Goal: Use online tool/utility: Use online tool/utility

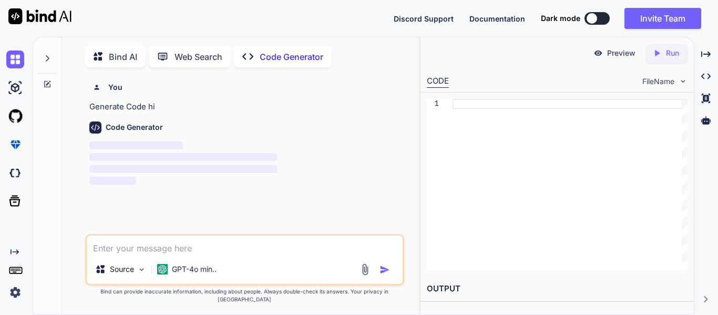
click at [601, 18] on button at bounding box center [596, 18] width 25 height 13
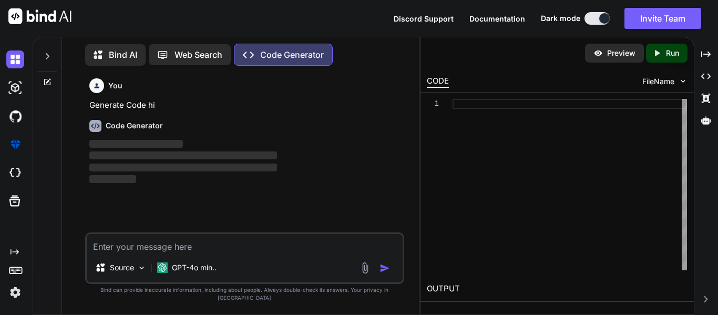
click at [216, 253] on textarea at bounding box center [245, 243] width 316 height 19
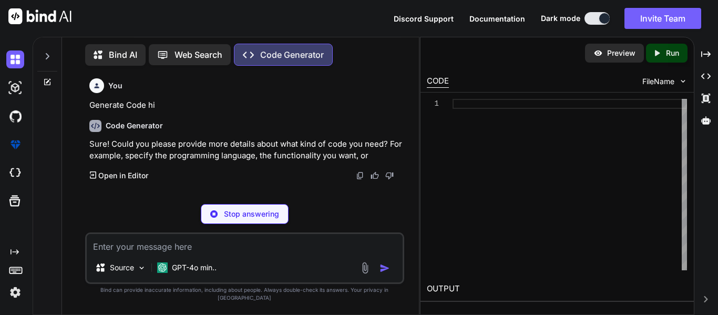
type textarea "x"
type textarea "i"
type textarea "x"
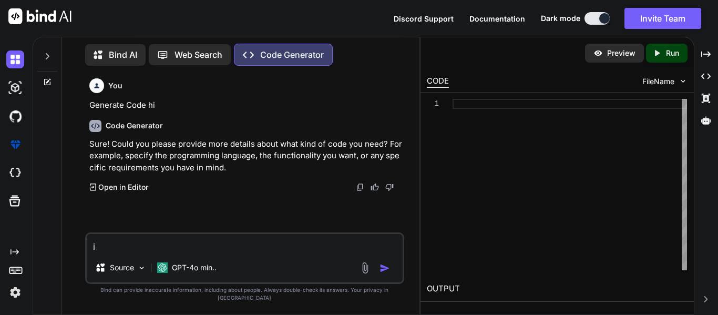
type textarea "in"
type textarea "x"
type textarea "in"
type textarea "x"
type textarea "in t"
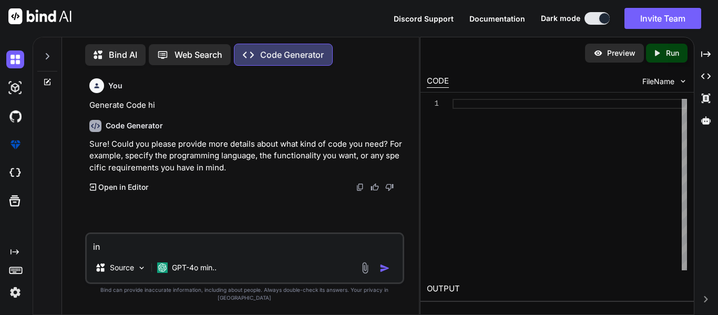
type textarea "x"
type textarea "in th"
type textarea "x"
type textarea "in thi"
type textarea "x"
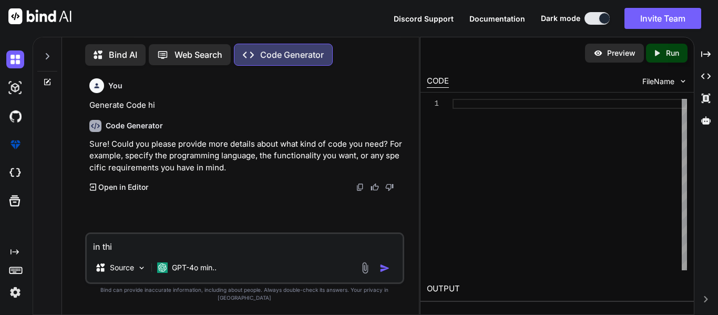
type textarea "in this"
type textarea "x"
type textarea "in this"
type textarea "x"
type textarea "in this t"
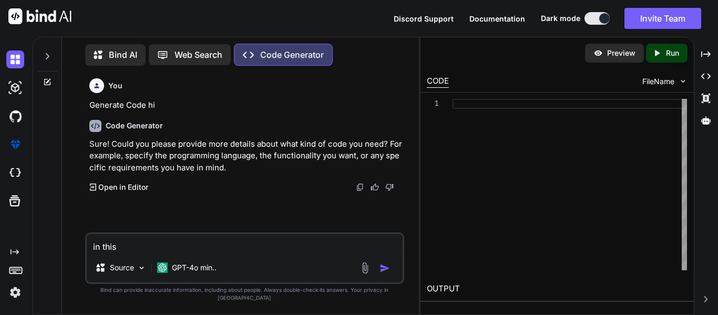
type textarea "x"
type textarea "in this te"
type textarea "x"
type textarea "in this tes"
type textarea "x"
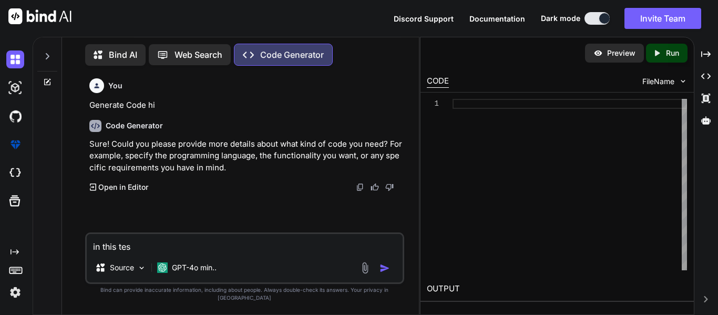
type textarea "in this test"
type textarea "x"
type textarea "in this test"
type textarea "x"
paste textarea "[Fact] public async Task GetPacketDetailsInfoAsync_ShouldSendMessage_WhenEnable…"
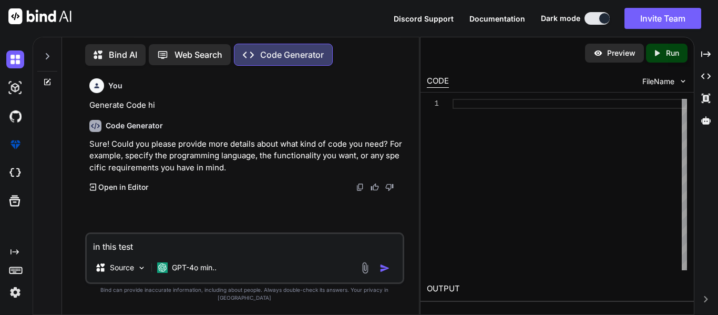
type textarea "in this test [Fact] public async Task GetPacketDetailsInfoAsync_ShouldSendMessa…"
type textarea "x"
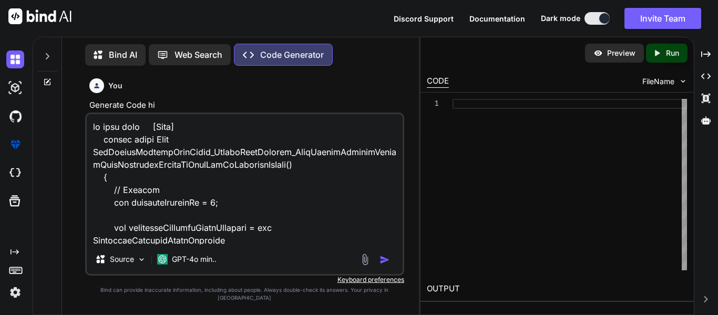
scroll to position [1174, 0]
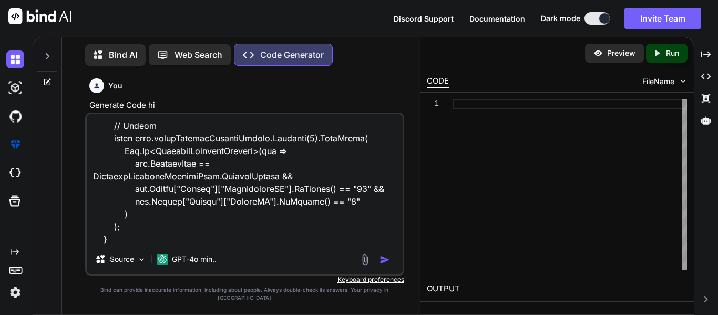
type textarea "in this test [Fact] public async Task GetPacketDetailsInfoAsync_ShouldSendMessa…"
type textarea "x"
type textarea "in this test [Fact] public async Task GetPacketDetailsInfoAsync_ShouldSendMessa…"
type textarea "x"
type textarea "in this test [Fact] public async Task GetPacketDetailsInfoAsync_ShouldSendMessa…"
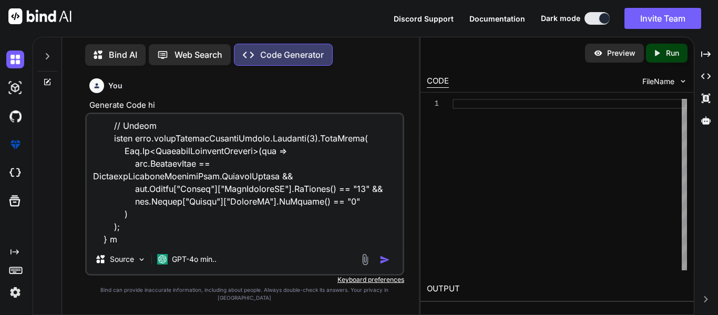
type textarea "x"
type textarea "in this test [Fact] public async Task GetPacketDetailsInfoAsync_ShouldSendMessa…"
type textarea "x"
type textarea "in this test [Fact] public async Task GetPacketDetailsInfoAsync_ShouldSendMessa…"
type textarea "x"
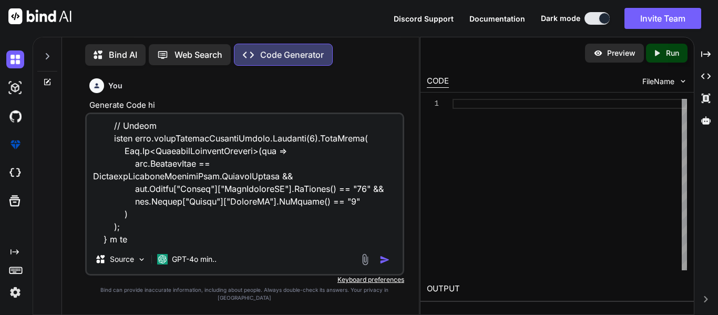
type textarea "in this test [Fact] public async Task GetPacketDetailsInfoAsync_ShouldSendMessa…"
type textarea "x"
type textarea "in this test [Fact] public async Task GetPacketDetailsInfoAsync_ShouldSendMessa…"
type textarea "x"
type textarea "in this test [Fact] public async Task GetPacketDetailsInfoAsync_ShouldSendMessa…"
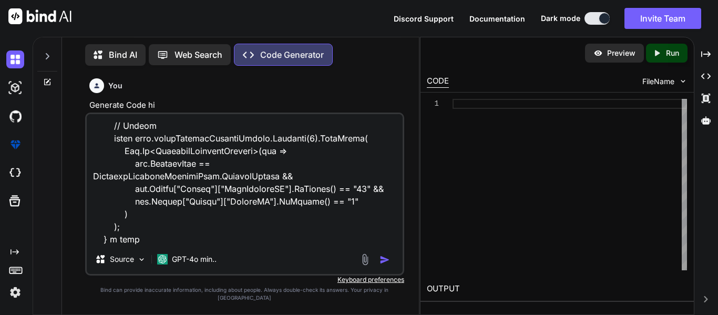
type textarea "x"
type textarea "in this test [Fact] public async Task GetPacketDetailsInfoAsync_ShouldSendMessa…"
type textarea "x"
type textarea "in this test [Fact] public async Task GetPacketDetailsInfoAsync_ShouldSendMessa…"
type textarea "x"
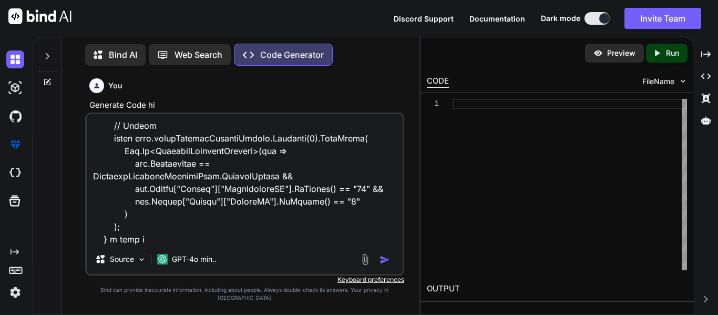
click at [181, 244] on textarea at bounding box center [245, 179] width 316 height 130
type textarea "in this test [Fact] public async Task GetPacketDetailsInfoAsync_ShouldSendMessa…"
type textarea "x"
type textarea "in this test [Fact] public async Task GetPacketDetailsInfoAsync_ShouldSendMessa…"
type textarea "x"
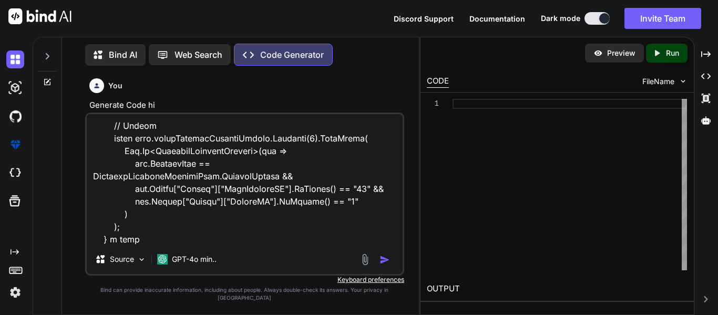
type textarea "in this test [Fact] public async Task GetPacketDetailsInfoAsync_ShouldSendMessa…"
type textarea "x"
type textarea "in this test [Fact] public async Task GetPacketDetailsInfoAsync_ShouldSendMessa…"
type textarea "x"
type textarea "in this test [Fact] public async Task GetPacketDetailsInfoAsync_ShouldSendMessa…"
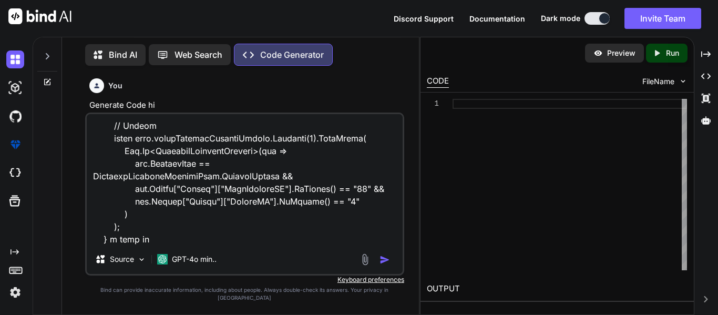
type textarea "x"
type textarea "in this test [Fact] public async Task GetPacketDetailsInfoAsync_ShouldSendMessa…"
type textarea "x"
type textarea "in this test [Fact] public async Task GetPacketDetailsInfoAsync_ShouldSendMessa…"
type textarea "x"
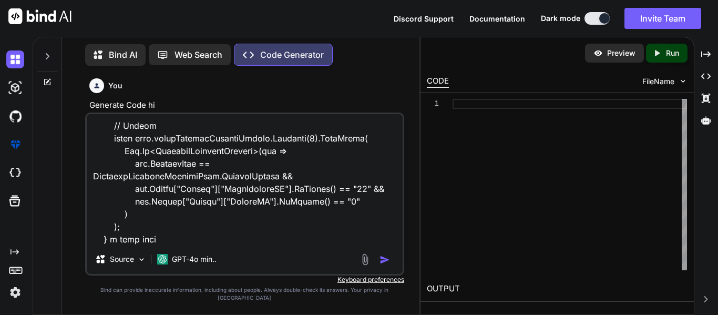
type textarea "in this test [Fact] public async Task GetPacketDetailsInfoAsync_ShouldSendMessa…"
type textarea "x"
type textarea "in this test [Fact] public async Task GetPacketDetailsInfoAsync_ShouldSendMessa…"
type textarea "x"
type textarea "in this test [Fact] public async Task GetPacketDetailsInfoAsync_ShouldSendMessa…"
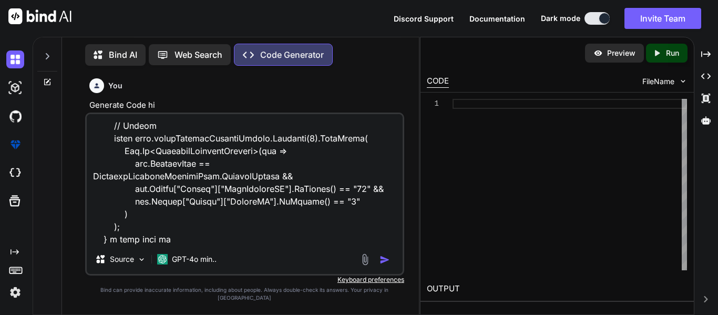
type textarea "x"
type textarea "in this test [Fact] public async Task GetPacketDetailsInfoAsync_ShouldSendMessa…"
type textarea "x"
type textarea "in this test [Fact] public async Task GetPacketDetailsInfoAsync_ShouldSendMessa…"
type textarea "x"
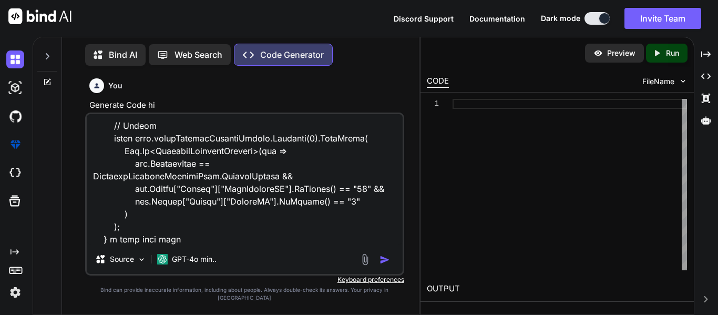
paste textarea "[Theory] [InlineData(null)] [InlineData("")] [InlineData(" ")]"
type textarea "in this test [Fact] public async Task GetPacketDetailsInfoAsync_ShouldSendMessa…"
type textarea "x"
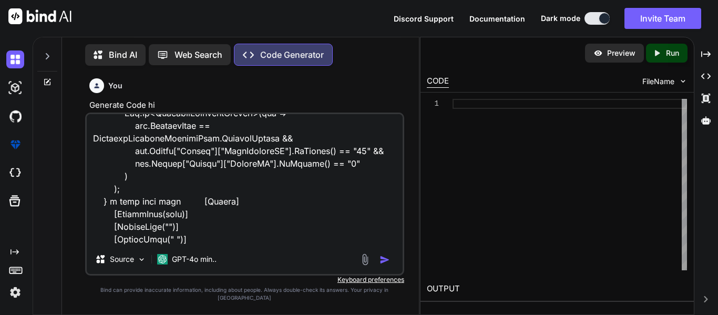
scroll to position [1212, 0]
click at [201, 244] on textarea at bounding box center [245, 179] width 316 height 130
type textarea "in this test [Fact] public async Task GetPacketDetailsInfoAsync_ShouldSendMessa…"
type textarea "x"
type textarea "in this test [Fact] public async Task GetPacketDetailsInfoAsync_ShouldSendMessa…"
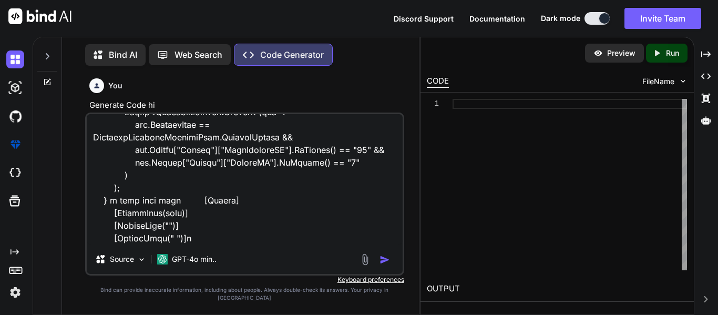
type textarea "x"
type textarea "in this test [Fact] public async Task GetPacketDetailsInfoAsync_ShouldSendMessa…"
type textarea "x"
type textarea "in this test [Fact] public async Task GetPacketDetailsInfoAsync_ShouldSendMessa…"
type textarea "x"
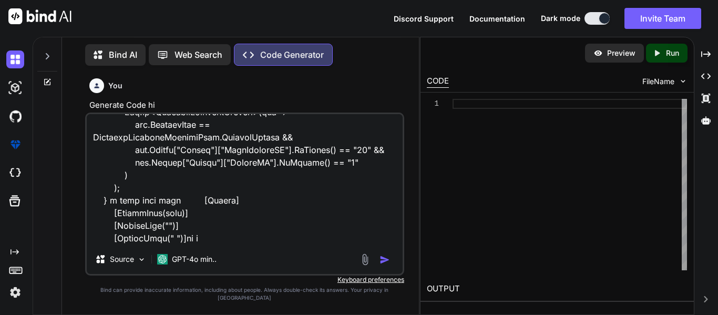
type textarea "in this test [Fact] public async Task GetPacketDetailsInfoAsync_ShouldSendMessa…"
type textarea "x"
type textarea "in this test [Fact] public async Task GetPacketDetailsInfoAsync_ShouldSendMessa…"
type textarea "x"
type textarea "in this test [Fact] public async Task GetPacketDetailsInfoAsync_ShouldSendMessa…"
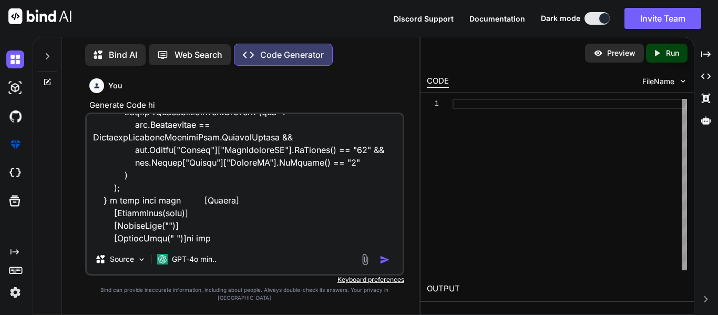
type textarea "x"
type textarea "in this test [Fact] public async Task GetPacketDetailsInfoAsync_ShouldSendMessa…"
type textarea "x"
type textarea "in this test [Fact] public async Task GetPacketDetailsInfoAsync_ShouldSendMessa…"
type textarea "x"
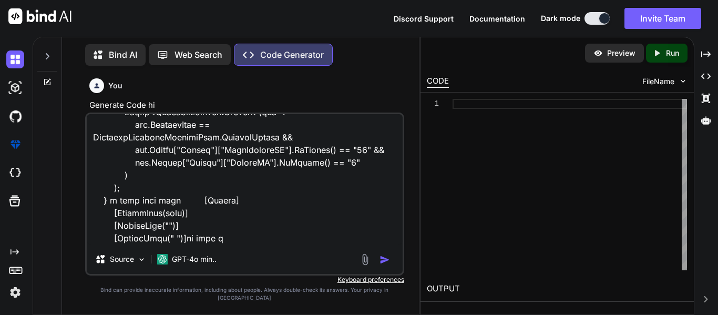
type textarea "in this test [Fact] public async Task GetPacketDetailsInfoAsync_ShouldSendMessa…"
type textarea "x"
type textarea "in this test [Fact] public async Task GetPacketDetailsInfoAsync_ShouldSendMessa…"
type textarea "x"
type textarea "in this test [Fact] public async Task GetPacketDetailsInfoAsync_ShouldSendMessa…"
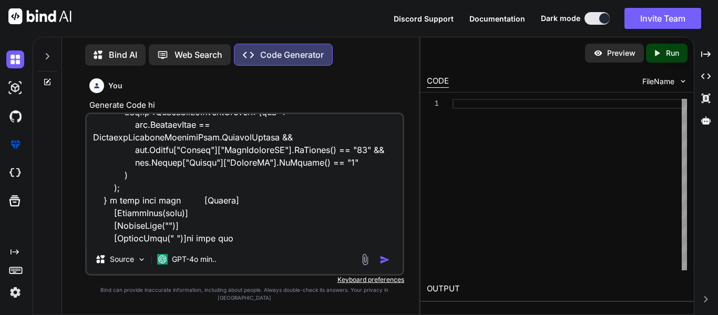
type textarea "x"
type textarea "in this test [Fact] public async Task GetPacketDetailsInfoAsync_ShouldSendMessa…"
type textarea "x"
type textarea "in this test [Fact] public async Task GetPacketDetailsInfoAsync_ShouldSendMessa…"
type textarea "x"
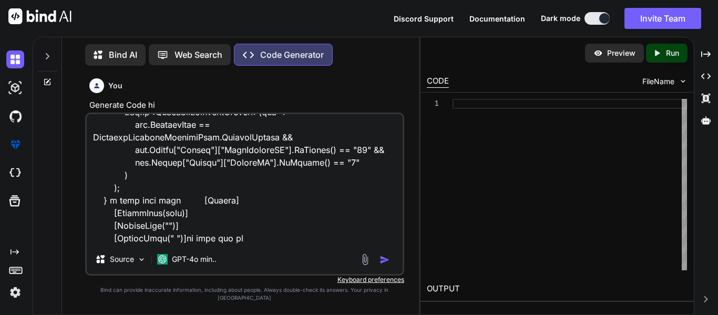
type textarea "in this test [Fact] public async Task GetPacketDetailsInfoAsync_ShouldSendMessa…"
type textarea "x"
type textarea "in this test [Fact] public async Task GetPacketDetailsInfoAsync_ShouldSendMessa…"
type textarea "x"
type textarea "in this test [Fact] public async Task GetPacketDetailsInfoAsync_ShouldSendMessa…"
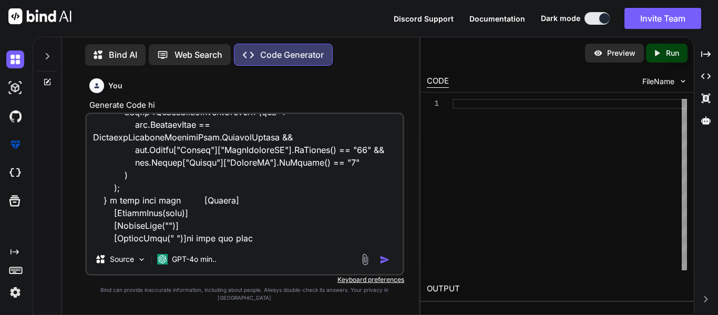
type textarea "x"
type textarea "in this test [Fact] public async Task GetPacketDetailsInfoAsync_ShouldSendMessa…"
type textarea "x"
type textarea "in this test [Fact] public async Task GetPacketDetailsInfoAsync_ShouldSendMessa…"
type textarea "x"
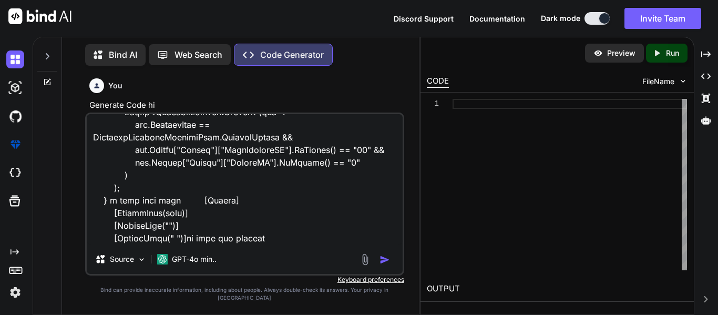
type textarea "in this test [Fact] public async Task GetPacketDetailsInfoAsync_ShouldSendMessa…"
type textarea "x"
type textarea "in this test [Fact] public async Task GetPacketDetailsInfoAsync_ShouldSendMessa…"
type textarea "x"
type textarea "in this test [Fact] public async Task GetPacketDetailsInfoAsync_ShouldSendMessa…"
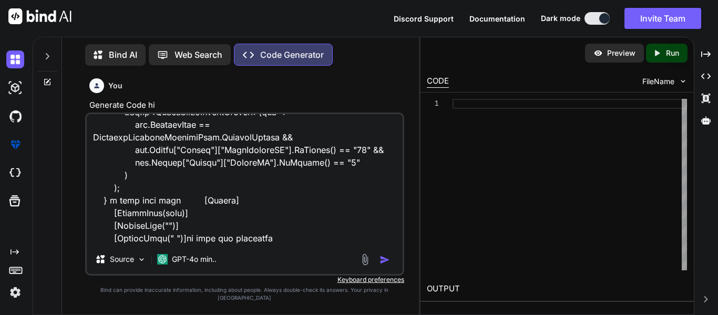
type textarea "x"
type textarea "in this test [Fact] public async Task GetPacketDetailsInfoAsync_ShouldSendMessa…"
type textarea "x"
type textarea "in this test [Fact] public async Task GetPacketDetailsInfoAsync_ShouldSendMessa…"
type textarea "x"
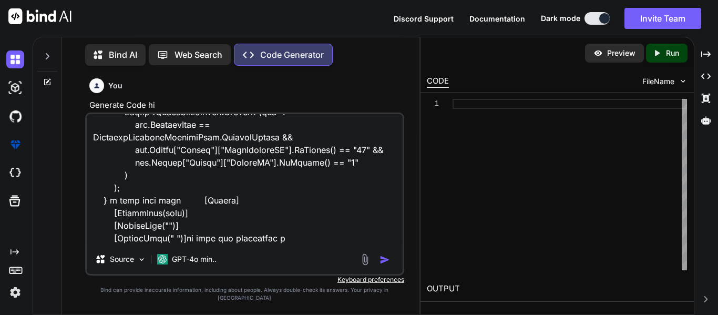
type textarea "in this test [Fact] public async Task GetPacketDetailsInfoAsync_ShouldSendMessa…"
type textarea "x"
type textarea "in this test [Fact] public async Task GetPacketDetailsInfoAsync_ShouldSendMessa…"
type textarea "x"
type textarea "in this test [Fact] public async Task GetPacketDetailsInfoAsync_ShouldSendMessa…"
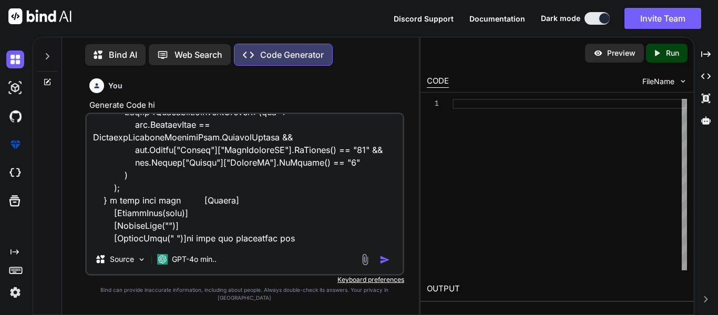
type textarea "x"
type textarea "in this test [Fact] public async Task GetPacketDetailsInfoAsync_ShouldSendMessa…"
type textarea "x"
type textarea "in this test [Fact] public async Task GetPacketDetailsInfoAsync_ShouldSendMessa…"
type textarea "x"
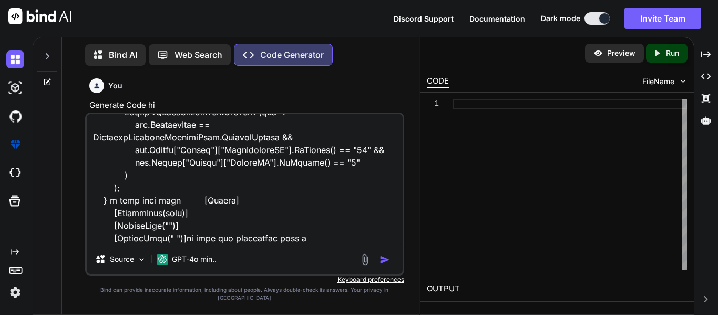
type textarea "in this test [Fact] public async Task GetPacketDetailsInfoAsync_ShouldSendMessa…"
type textarea "x"
type textarea "in this test [Fact] public async Task GetPacketDetailsInfoAsync_ShouldSendMessa…"
type textarea "x"
type textarea "in this test [Fact] public async Task GetPacketDetailsInfoAsync_ShouldSendMessa…"
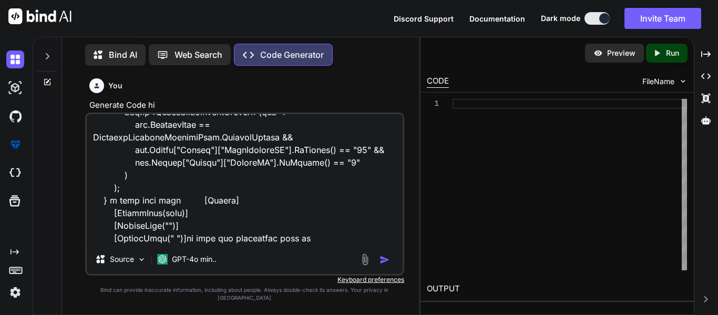
type textarea "x"
type textarea "in this test [Fact] public async Task GetPacketDetailsInfoAsync_ShouldSendMessa…"
type textarea "x"
type textarea "in this test [Fact] public async Task GetPacketDetailsInfoAsync_ShouldSendMessa…"
type textarea "x"
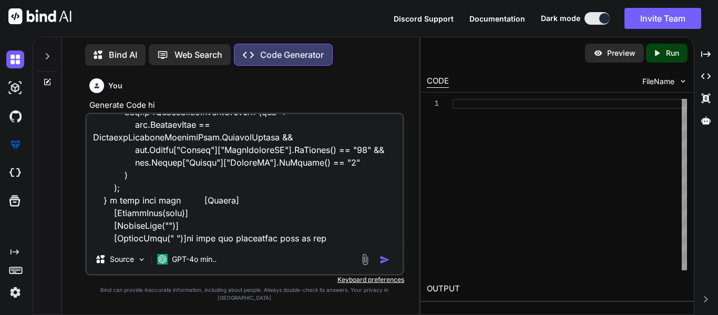
type textarea "in this test [Fact] public async Task GetPacketDetailsInfoAsync_ShouldSendMessa…"
type textarea "x"
type textarea "in this test [Fact] public async Task GetPacketDetailsInfoAsync_ShouldSendMessa…"
type textarea "x"
type textarea "in this test [Fact] public async Task GetPacketDetailsInfoAsync_ShouldSendMessa…"
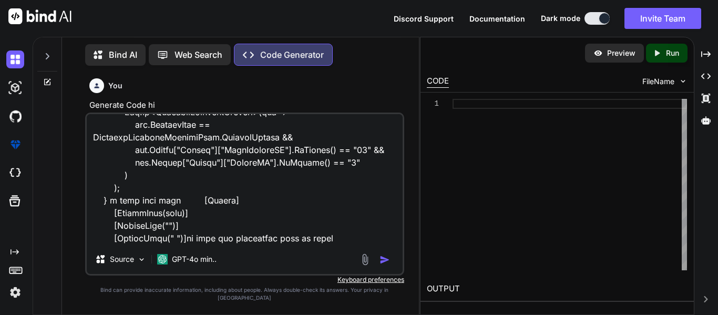
type textarea "x"
type textarea "in this test [Fact] public async Task GetPacketDetailsInfoAsync_ShouldSendMessa…"
type textarea "x"
type textarea "in this test [Fact] public async Task GetPacketDetailsInfoAsync_ShouldSendMessa…"
type textarea "x"
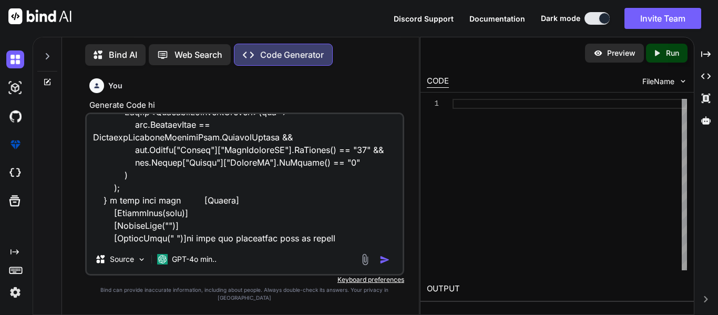
type textarea "in this test [Fact] public async Task GetPacketDetailsInfoAsync_ShouldSendMessa…"
type textarea "x"
type textarea "in this test [Fact] public async Task GetPacketDetailsInfoAsync_ShouldSendMessa…"
type textarea "x"
type textarea "in this test [Fact] public async Task GetPacketDetailsInfoAsync_ShouldSendMessa…"
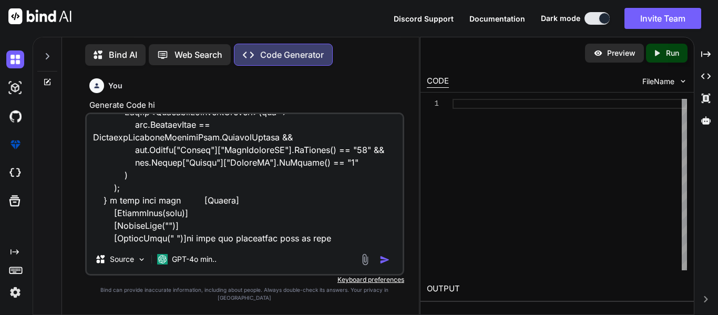
type textarea "x"
type textarea "in this test [Fact] public async Task GetPacketDetailsInfoAsync_ShouldSendMessa…"
type textarea "x"
type textarea "in this test [Fact] public async Task GetPacketDetailsInfoAsync_ShouldSendMessa…"
type textarea "x"
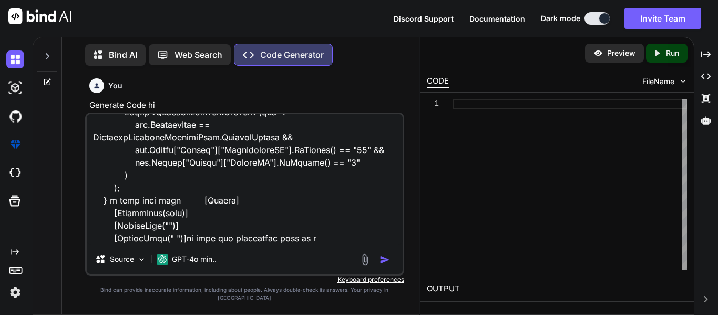
type textarea "in this test [Fact] public async Task GetPacketDetailsInfoAsync_ShouldSendMessa…"
type textarea "x"
paste textarea "requestcentre true requestcentrewithcomponentfilter true isindexing true reques…"
type textarea "in this test [Fact] public async Task GetPacketDetailsInfoAsync_ShouldSendMessa…"
type textarea "x"
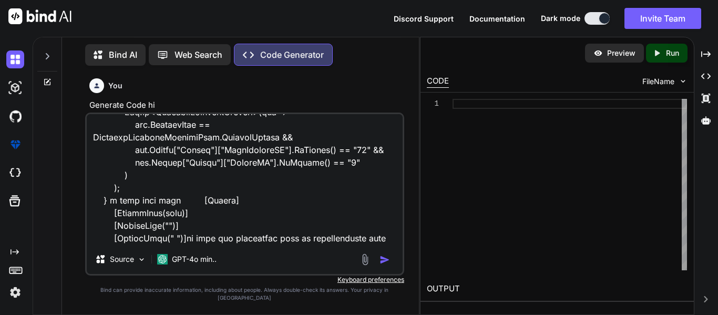
scroll to position [1325, 0]
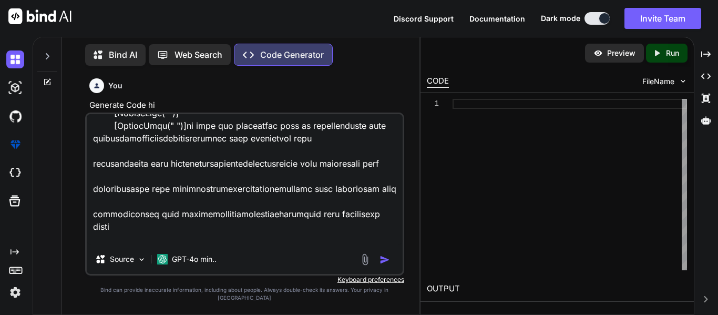
type textarea "in this test [Fact] public async Task GetPacketDetailsInfoAsync_ShouldSendMessa…"
type textarea "x"
type textarea "in this test [Fact] public async Task GetPacketDetailsInfoAsync_ShouldSendMessa…"
type textarea "x"
type textarea "in this test [Fact] public async Task GetPacketDetailsInfoAsync_ShouldSendMessa…"
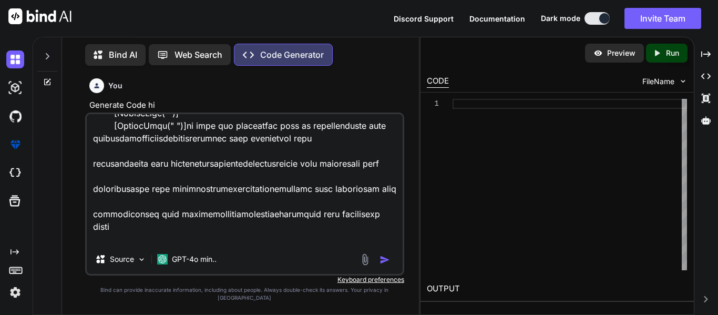
type textarea "x"
type textarea "in this test [Fact] public async Task GetPacketDetailsInfoAsync_ShouldSendMessa…"
type textarea "x"
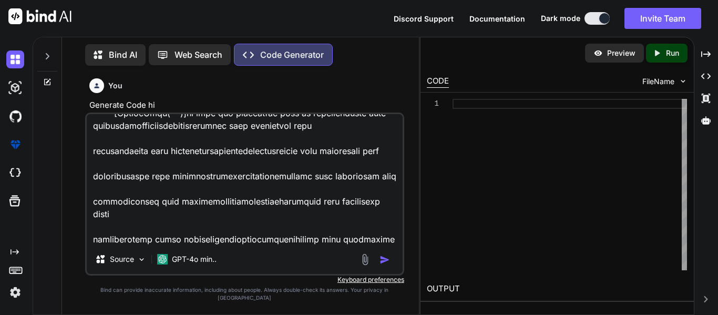
type textarea "in this test [Fact] public async Task GetPacketDetailsInfoAsync_ShouldSendMessa…"
type textarea "x"
type textarea "in this test [Fact] public async Task GetPacketDetailsInfoAsync_ShouldSendMessa…"
type textarea "x"
type textarea "in this test [Fact] public async Task GetPacketDetailsInfoAsync_ShouldSendMessa…"
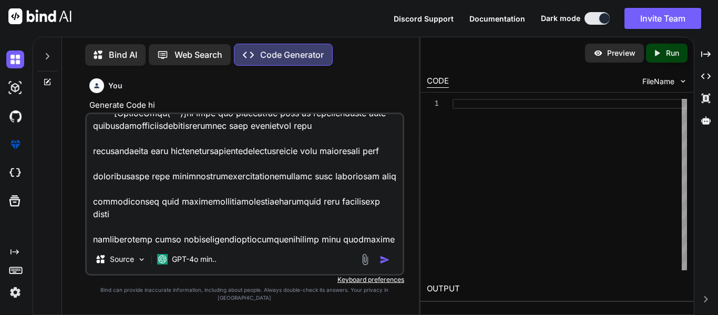
type textarea "x"
type textarea "in this test [Fact] public async Task GetPacketDetailsInfoAsync_ShouldSendMessa…"
type textarea "x"
type textarea "in this test [Fact] public async Task GetPacketDetailsInfoAsync_ShouldSendMessa…"
type textarea "x"
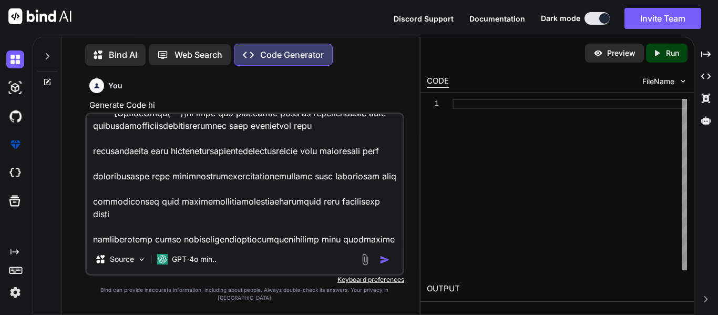
type textarea "in this test [Fact] public async Task GetPacketDetailsInfoAsync_ShouldSendMessa…"
type textarea "x"
type textarea "in this test [Fact] public async Task GetPacketDetailsInfoAsync_ShouldSendMessa…"
type textarea "x"
type textarea "in this test [Fact] public async Task GetPacketDetailsInfoAsync_ShouldSendMessa…"
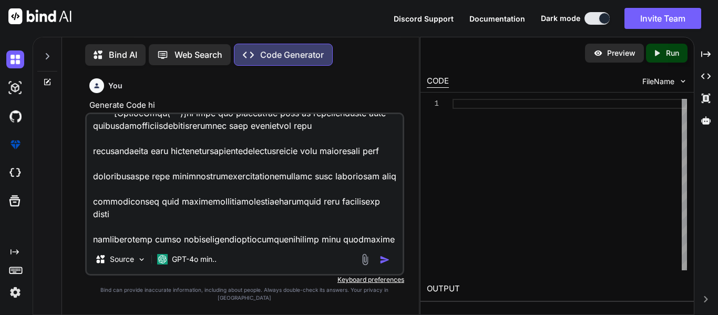
type textarea "x"
type textarea "in this test [Fact] public async Task GetPacketDetailsInfoAsync_ShouldSendMessa…"
type textarea "x"
type textarea "in this test [Fact] public async Task GetPacketDetailsInfoAsync_ShouldSendMessa…"
type textarea "x"
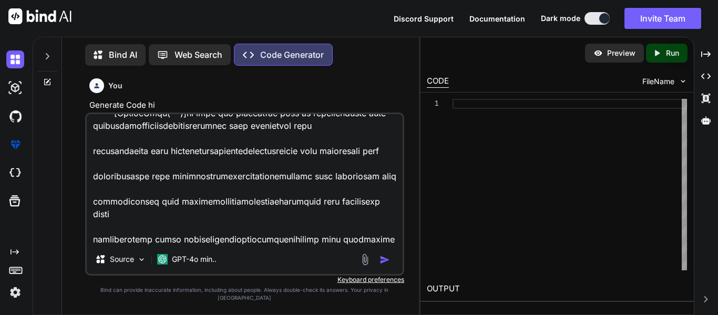
type textarea "in this test [Fact] public async Task GetPacketDetailsInfoAsync_ShouldSendMessa…"
type textarea "x"
type textarea "in this test [Fact] public async Task GetPacketDetailsInfoAsync_ShouldSendMessa…"
type textarea "x"
type textarea "in this test [Fact] public async Task GetPacketDetailsInfoAsync_ShouldSendMessa…"
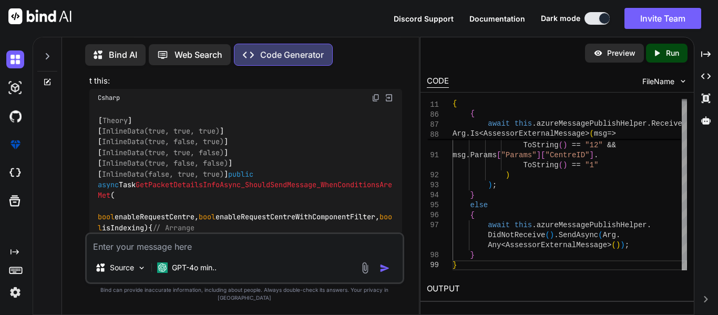
scroll to position [696, 0]
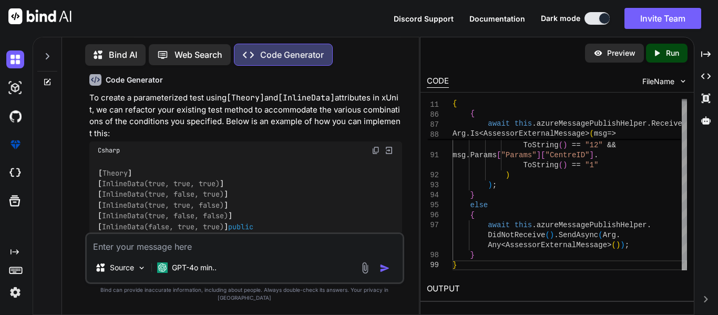
click at [372, 146] on img at bounding box center [375, 150] width 8 height 8
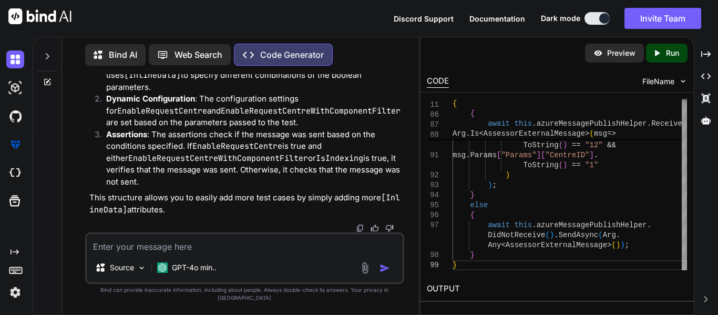
scroll to position [2114, 0]
